Goal: Navigation & Orientation: Find specific page/section

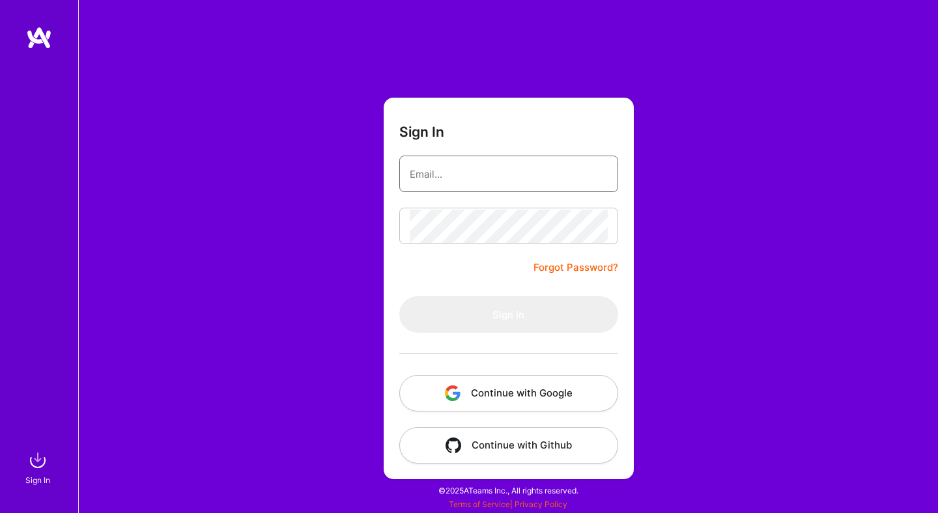
type input "[PERSON_NAME][EMAIL_ADDRESS][DOMAIN_NAME]"
click at [756, 343] on div "Sign In [PERSON_NAME][EMAIL_ADDRESS][DOMAIN_NAME] Forgot Password? Sign In Cont…" at bounding box center [508, 256] width 860 height 513
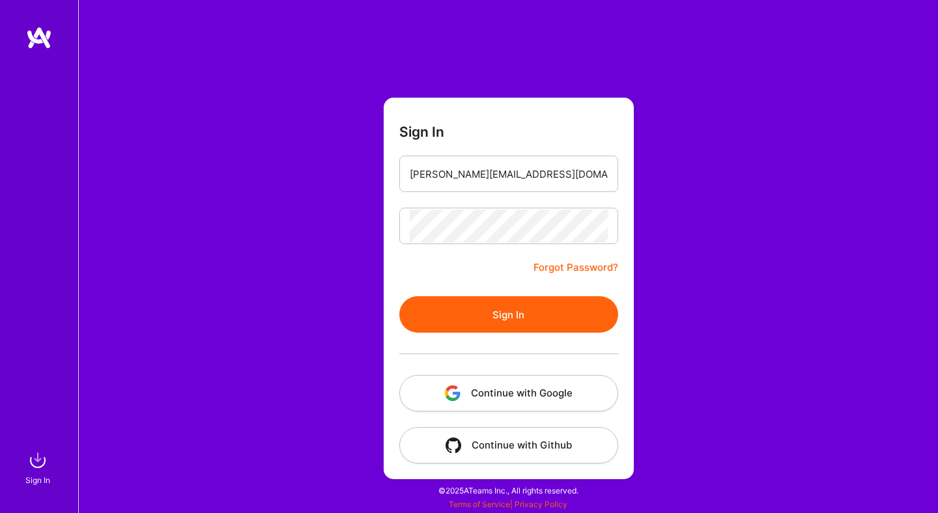
click at [448, 380] on button "Continue with Google" at bounding box center [508, 393] width 219 height 36
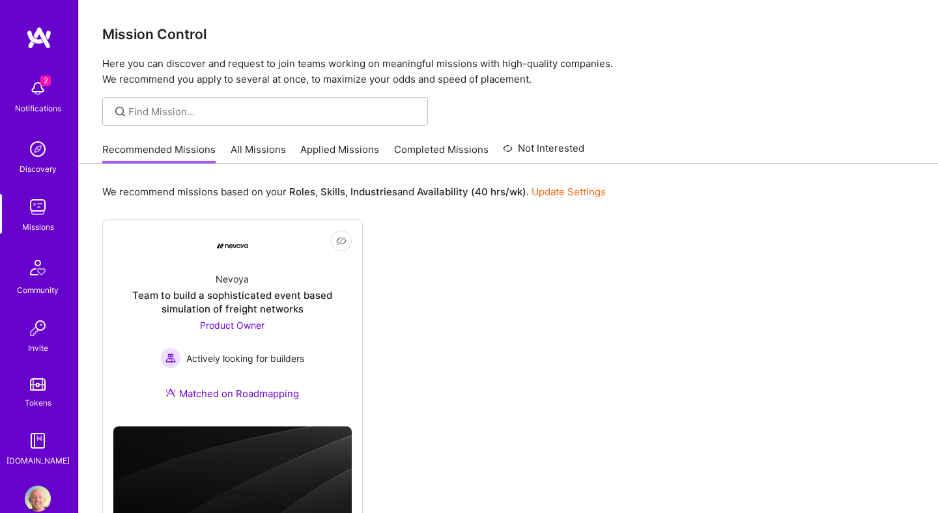
click at [244, 152] on link "All Missions" at bounding box center [258, 154] width 55 height 22
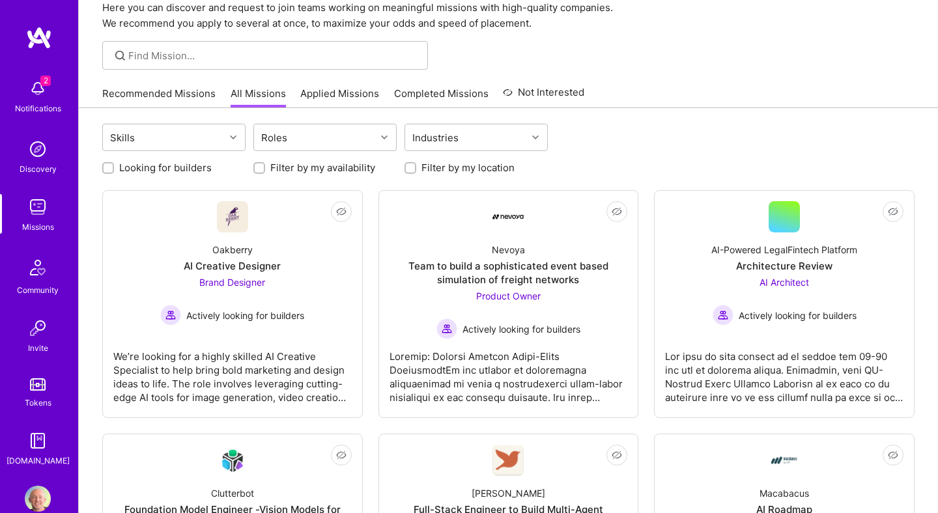
scroll to position [59, 0]
